Goal: Information Seeking & Learning: Learn about a topic

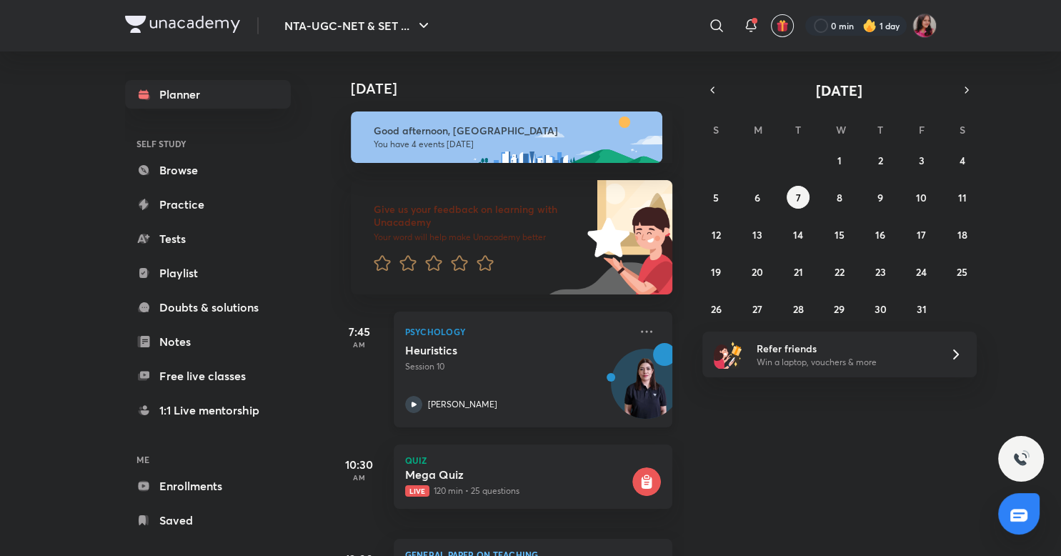
scroll to position [243, 0]
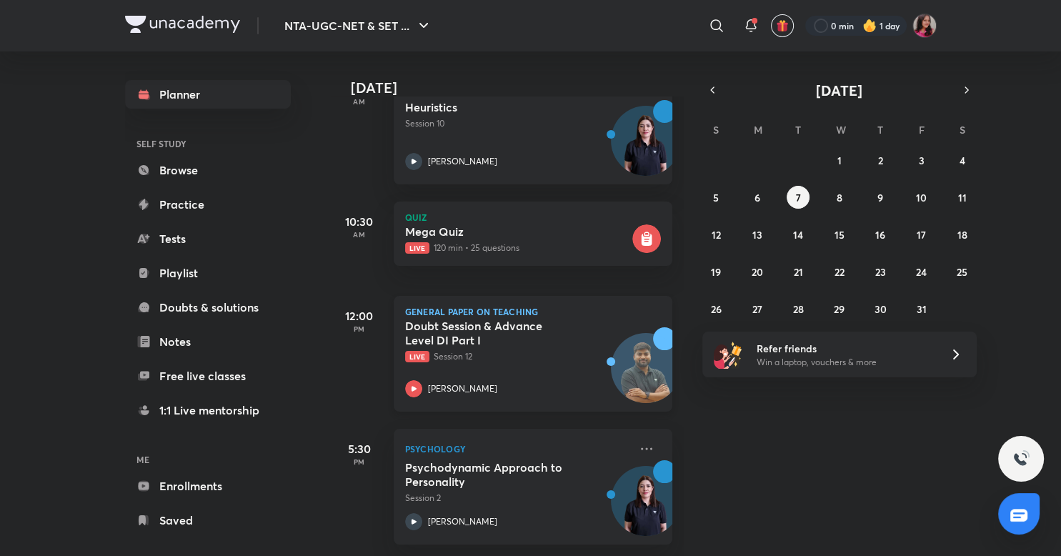
click at [447, 389] on p "[PERSON_NAME]" at bounding box center [462, 388] width 69 height 13
click at [752, 194] on button "6" at bounding box center [757, 197] width 23 height 23
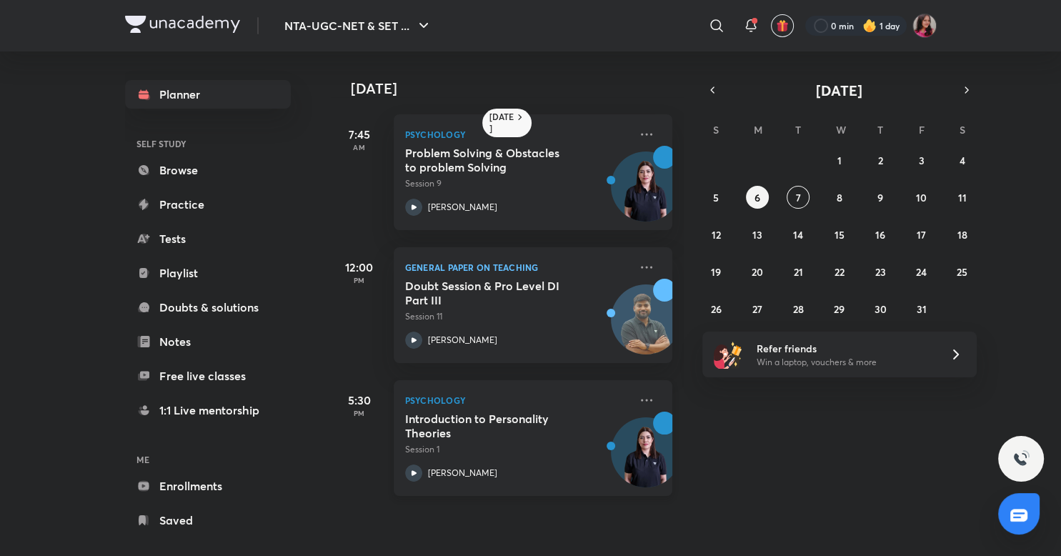
click at [453, 419] on h5 "Introduction to Personality Theories" at bounding box center [494, 426] width 178 height 29
